Goal: Navigation & Orientation: Find specific page/section

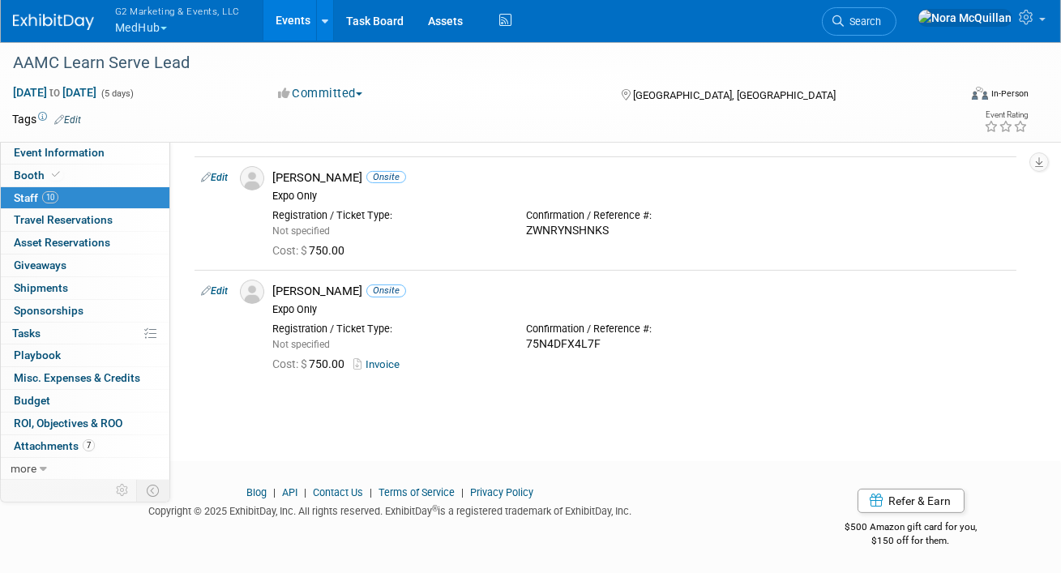
click at [150, 21] on button "G2 Marketing & Events, LLC MedHub" at bounding box center [186, 21] width 147 height 42
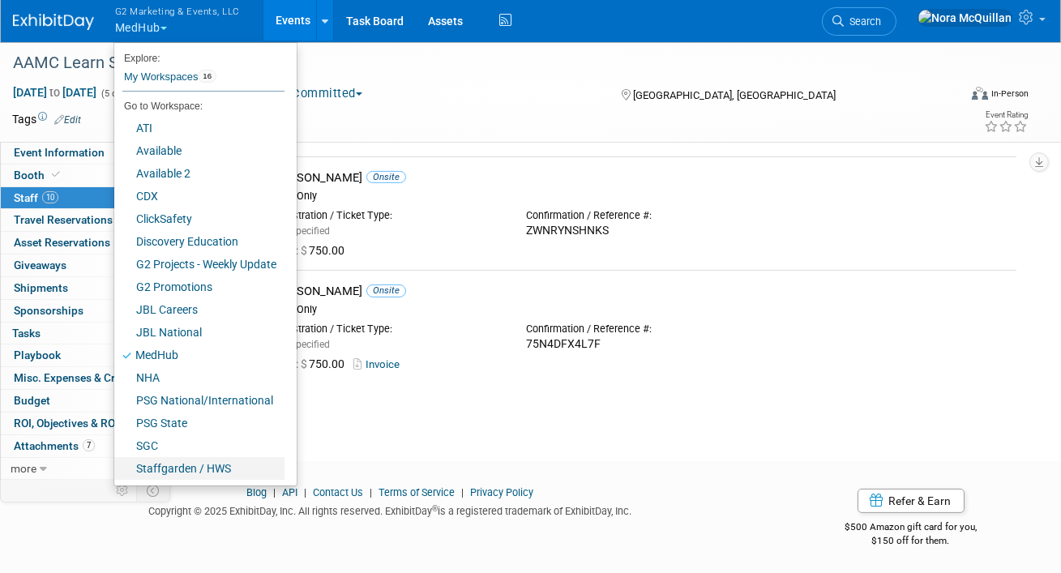
click at [181, 464] on link "Staffgarden / HWS" at bounding box center [199, 468] width 170 height 23
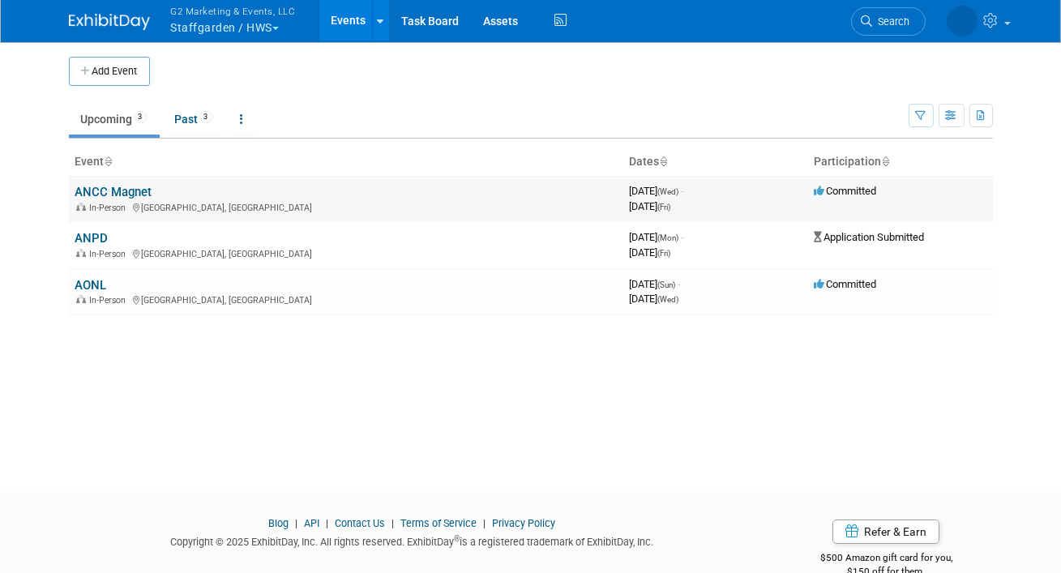
click at [126, 192] on link "ANCC Magnet" at bounding box center [113, 192] width 77 height 15
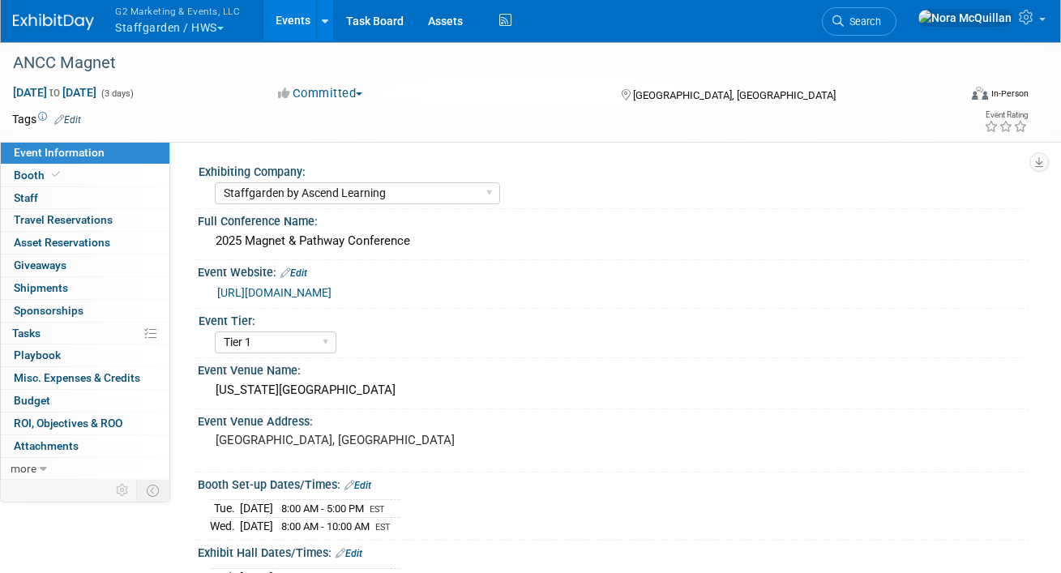
select select "Staffgarden by Ascend Learning"
select select "Tier 1"
select select "No"
click at [95, 177] on link "Booth" at bounding box center [85, 175] width 169 height 22
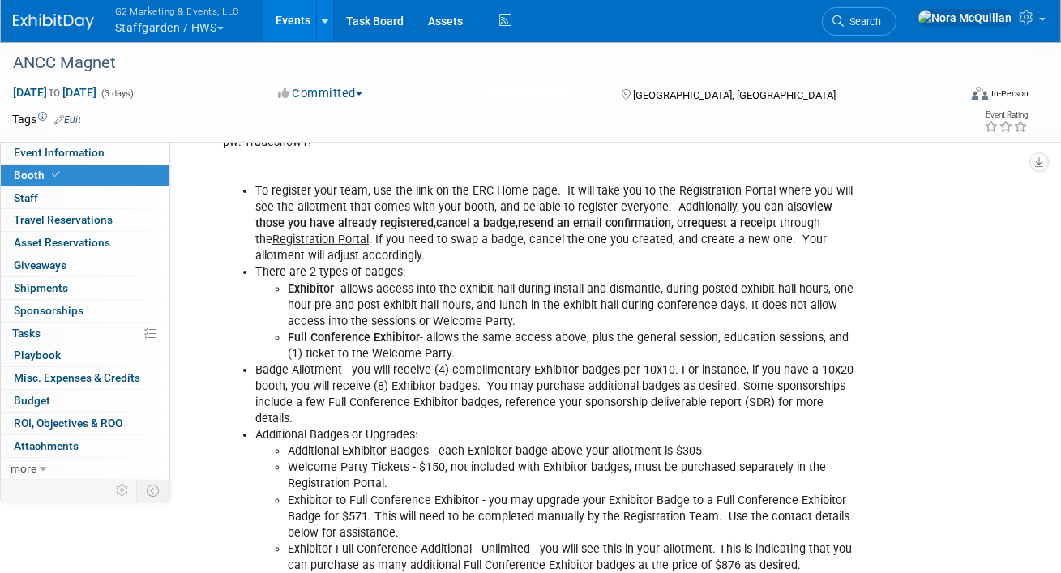
scroll to position [886, 0]
